Goal: Obtain resource: Obtain resource

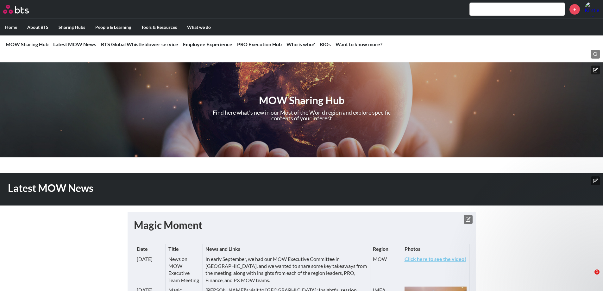
scroll to position [697, 0]
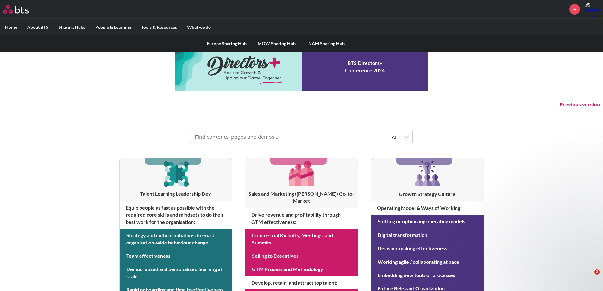
click at [278, 44] on link "MOW Sharing Hub" at bounding box center [277, 43] width 50 height 16
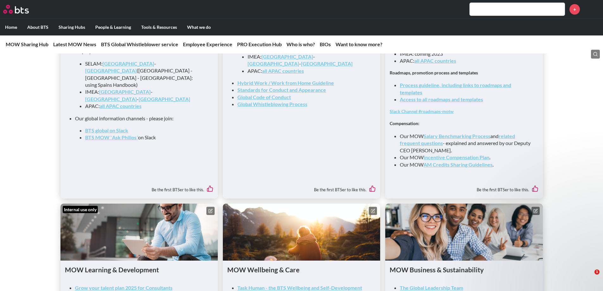
scroll to position [697, 0]
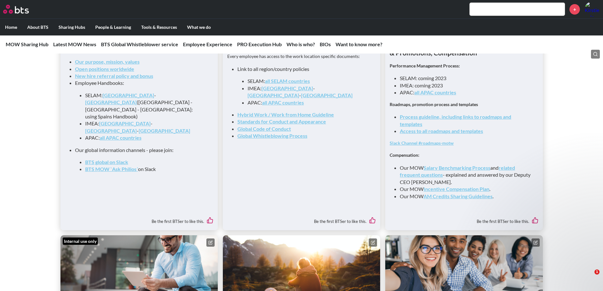
click at [447, 133] on link "Access to all roadmaps and templates" at bounding box center [441, 131] width 83 height 6
